Goal: Task Accomplishment & Management: Use online tool/utility

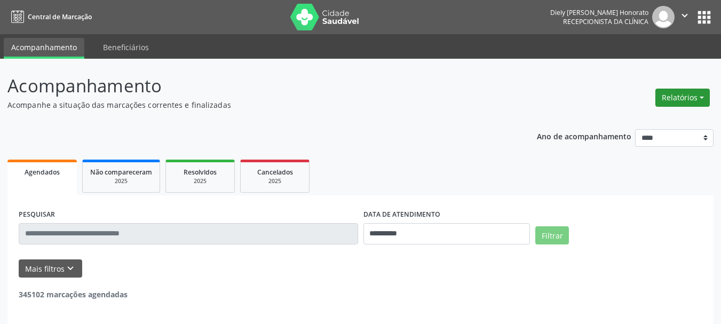
click at [675, 98] on button "Relatórios" at bounding box center [682, 98] width 54 height 18
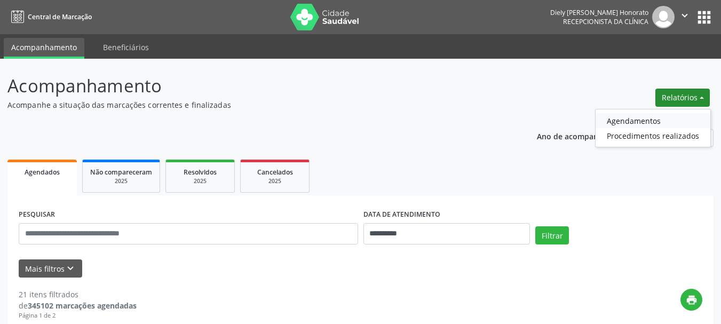
click at [622, 125] on link "Agendamentos" at bounding box center [653, 120] width 115 height 15
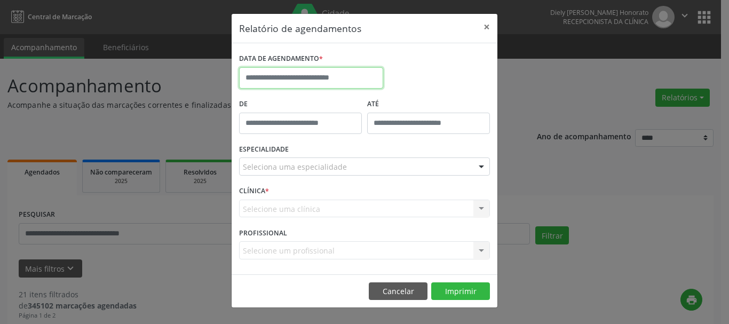
click at [294, 70] on input "text" at bounding box center [311, 77] width 144 height 21
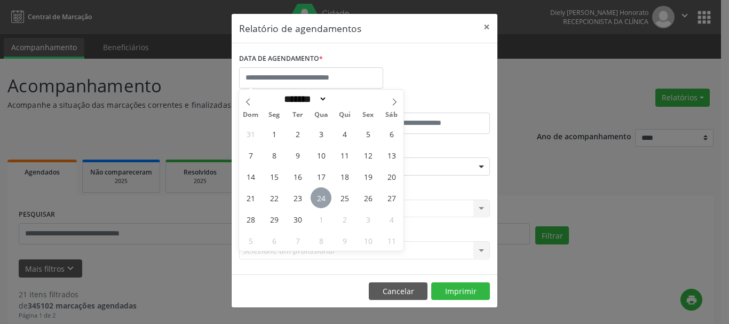
click at [326, 202] on span "24" at bounding box center [321, 197] width 21 height 21
type input "**********"
click at [326, 202] on span "24" at bounding box center [321, 197] width 21 height 21
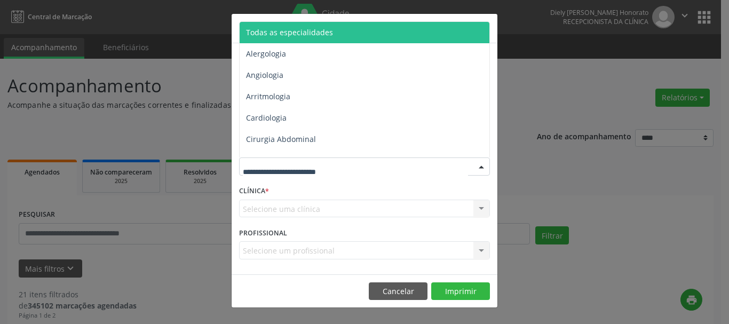
click at [326, 173] on div at bounding box center [364, 166] width 251 height 18
click at [294, 31] on span "Todas as especialidades" at bounding box center [289, 32] width 87 height 10
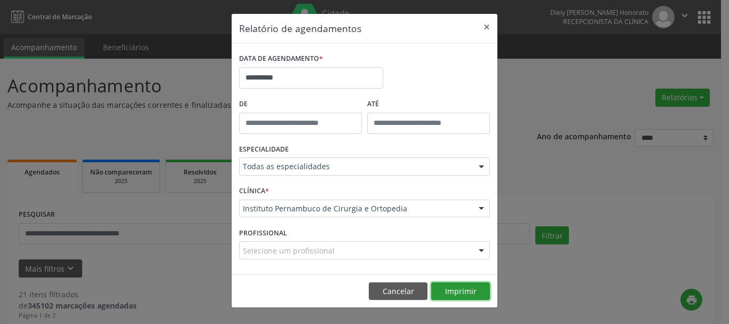
click at [466, 289] on button "Imprimir" at bounding box center [460, 291] width 59 height 18
